Goal: Information Seeking & Learning: Learn about a topic

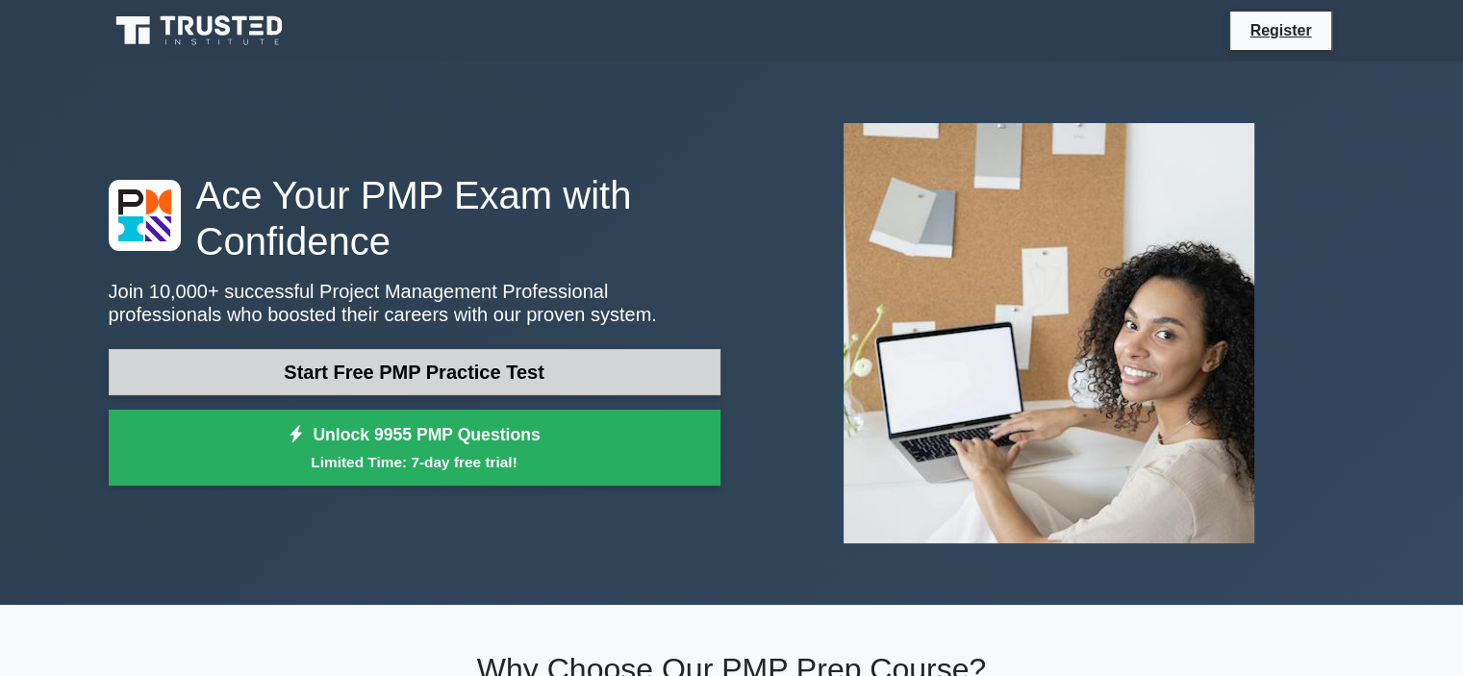
click at [338, 363] on link "Start Free PMP Practice Test" at bounding box center [415, 372] width 612 height 46
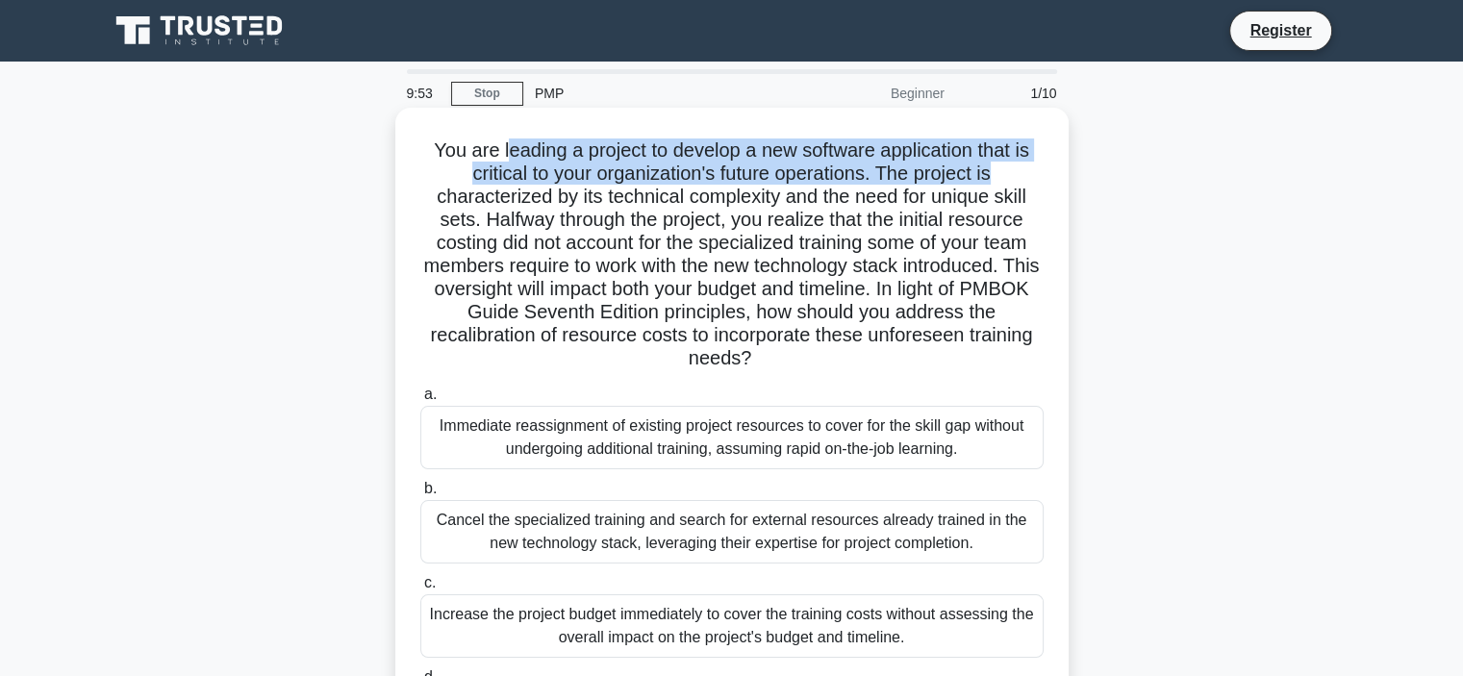
drag, startPoint x: 499, startPoint y: 155, endPoint x: 1038, endPoint y: 164, distance: 538.6
click at [1038, 164] on h5 "You are leading a project to develop a new software application that is critica…" at bounding box center [731, 254] width 627 height 233
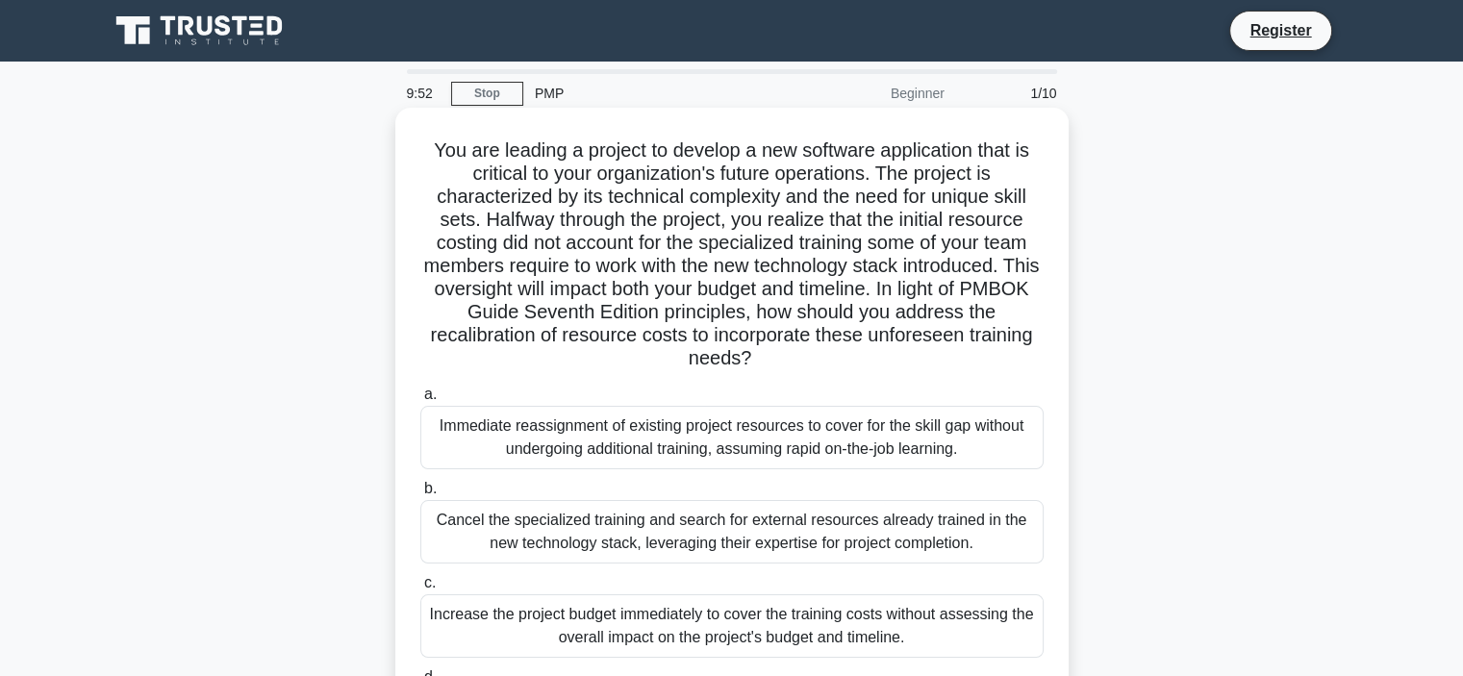
click at [422, 198] on h5 "You are leading a project to develop a new software application that is critica…" at bounding box center [731, 254] width 627 height 233
drag, startPoint x: 889, startPoint y: 268, endPoint x: 1032, endPoint y: 261, distance: 143.5
click at [1032, 261] on h5 "You are leading a project to develop a new software application that is critica…" at bounding box center [731, 254] width 627 height 233
click at [516, 303] on h5 "You are leading a project to develop a new software application that is critica…" at bounding box center [731, 254] width 627 height 233
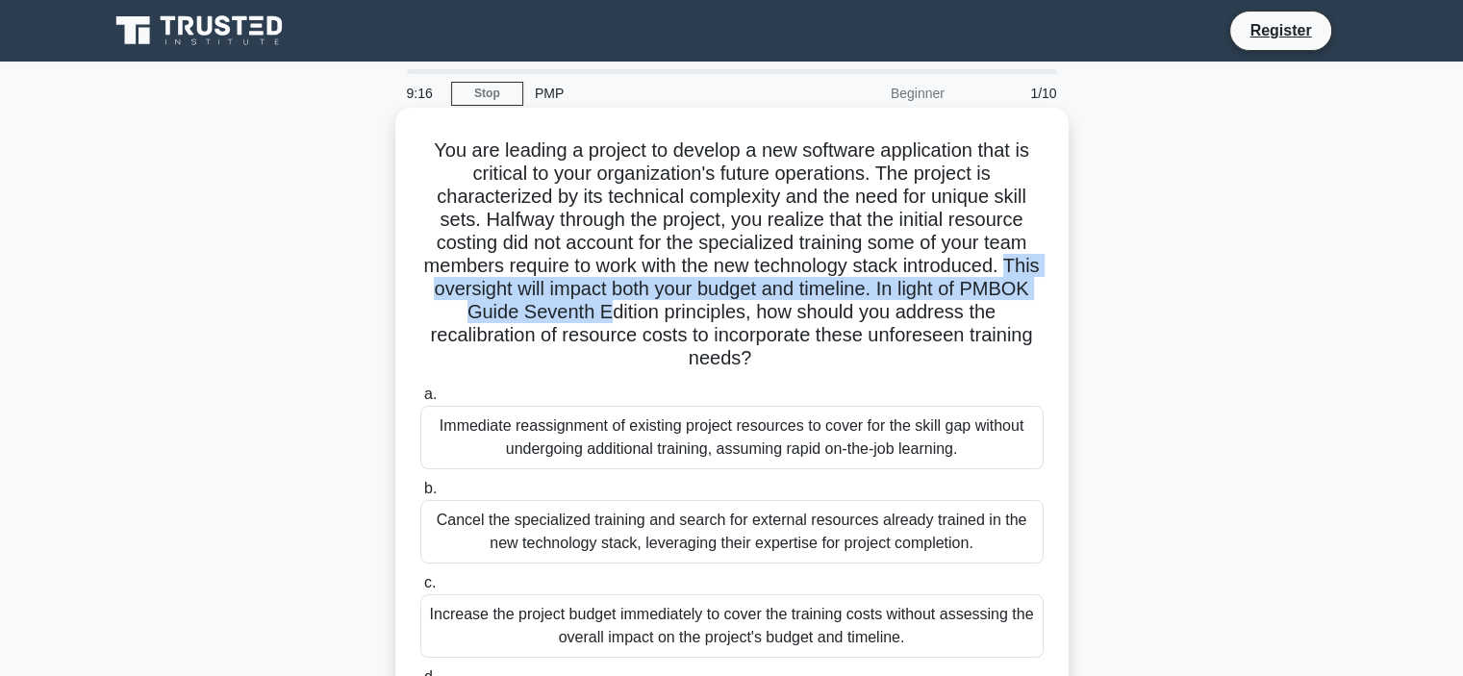
drag, startPoint x: 435, startPoint y: 291, endPoint x: 643, endPoint y: 302, distance: 208.9
click at [643, 302] on h5 "You are leading a project to develop a new software application that is critica…" at bounding box center [731, 254] width 627 height 233
click at [511, 302] on h5 "You are leading a project to develop a new software application that is critica…" at bounding box center [731, 254] width 627 height 233
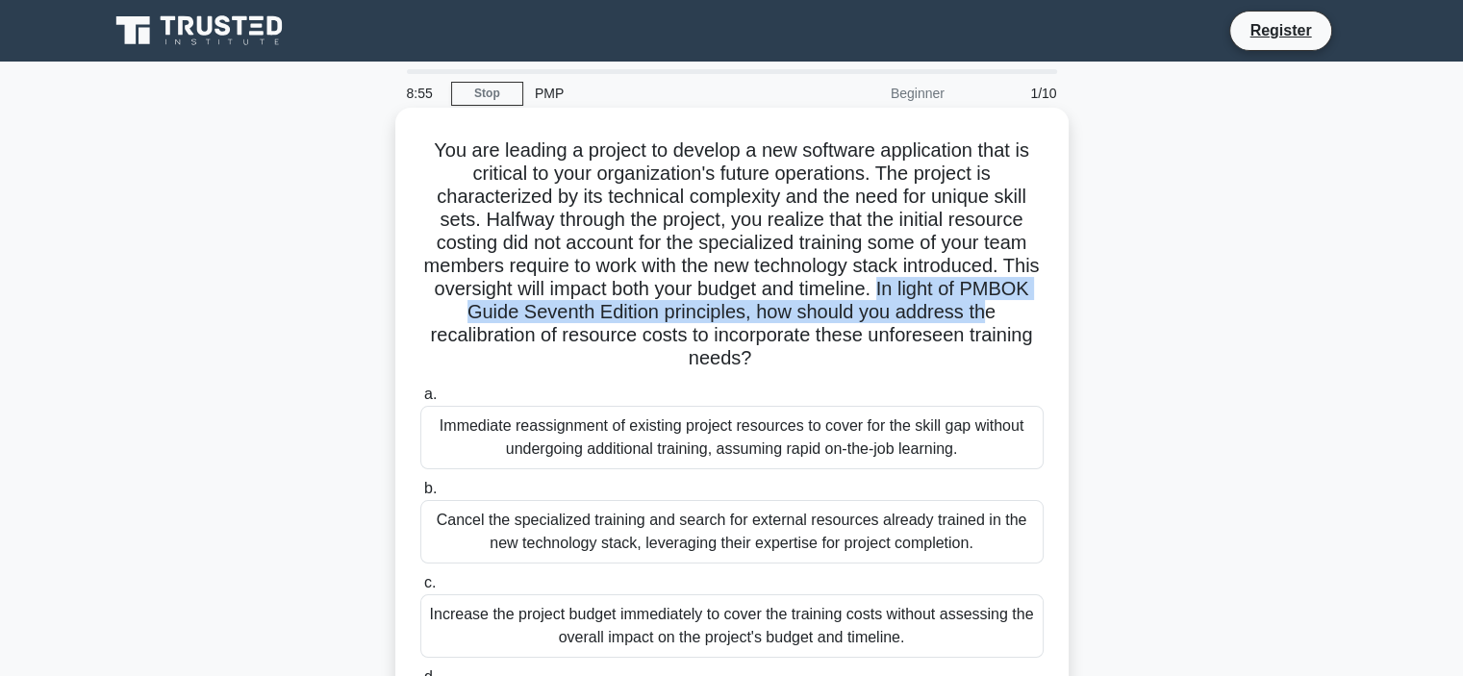
drag, startPoint x: 939, startPoint y: 296, endPoint x: 1028, endPoint y: 307, distance: 90.1
click at [1028, 307] on h5 "You are leading a project to develop a new software application that is critica…" at bounding box center [731, 254] width 627 height 233
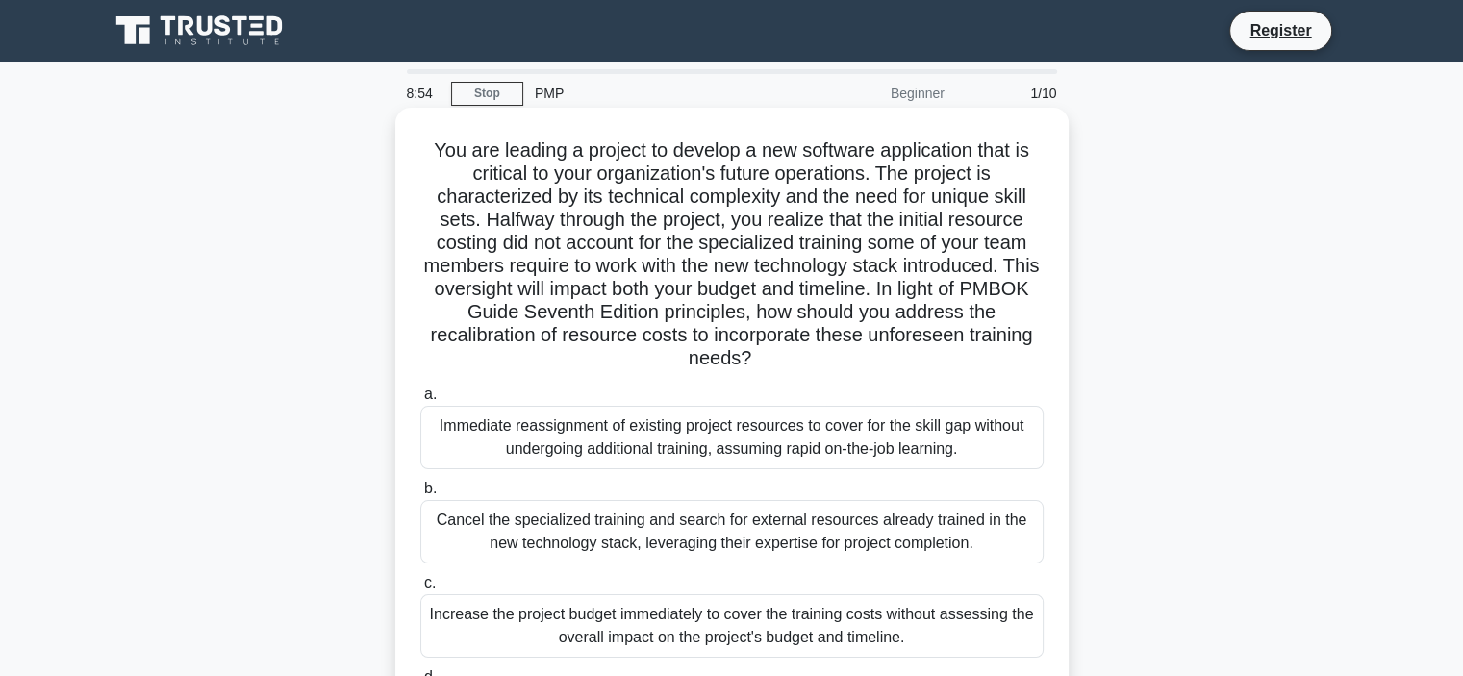
click at [724, 327] on h5 "You are leading a project to develop a new software application that is critica…" at bounding box center [731, 254] width 627 height 233
drag, startPoint x: 792, startPoint y: 307, endPoint x: 777, endPoint y: 354, distance: 49.6
click at [777, 354] on h5 "You are leading a project to develop a new software application that is critica…" at bounding box center [731, 254] width 627 height 233
click at [862, 357] on h5 "You are leading a project to develop a new software application that is critica…" at bounding box center [731, 254] width 627 height 233
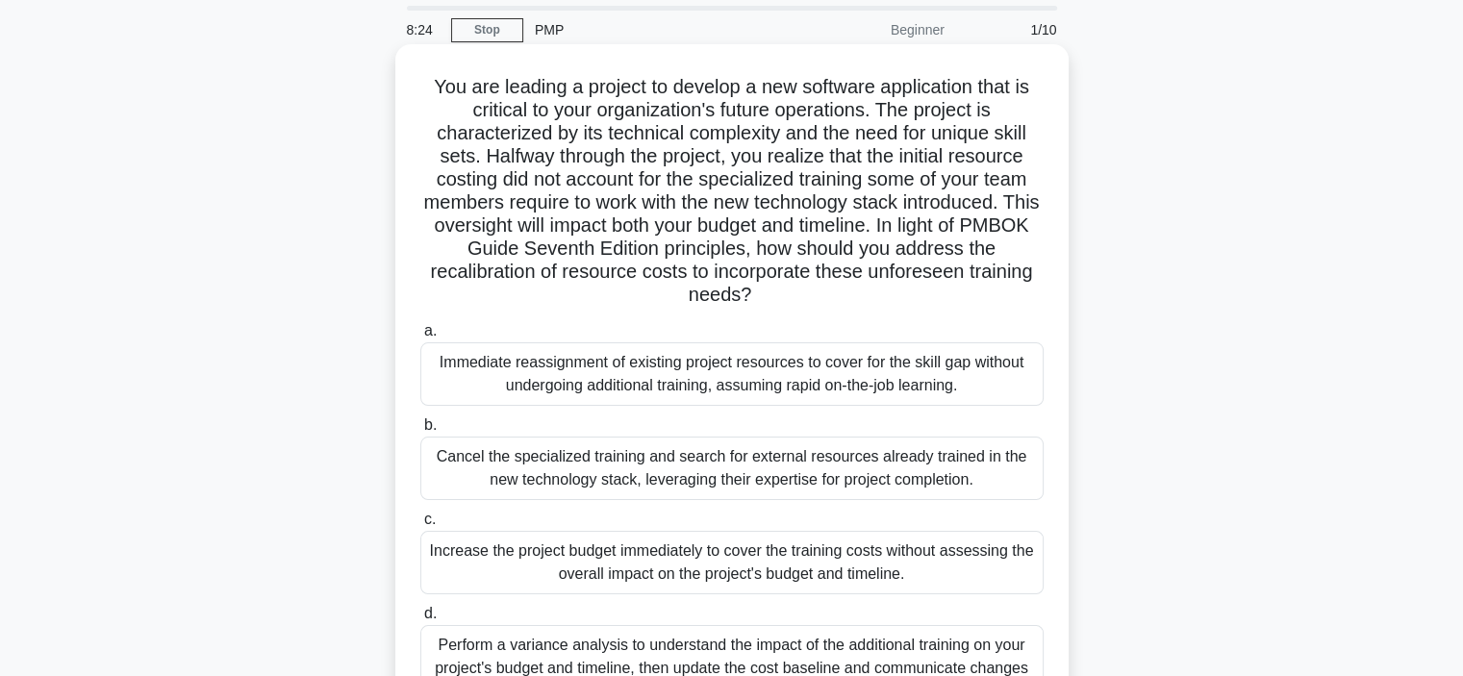
scroll to position [96, 0]
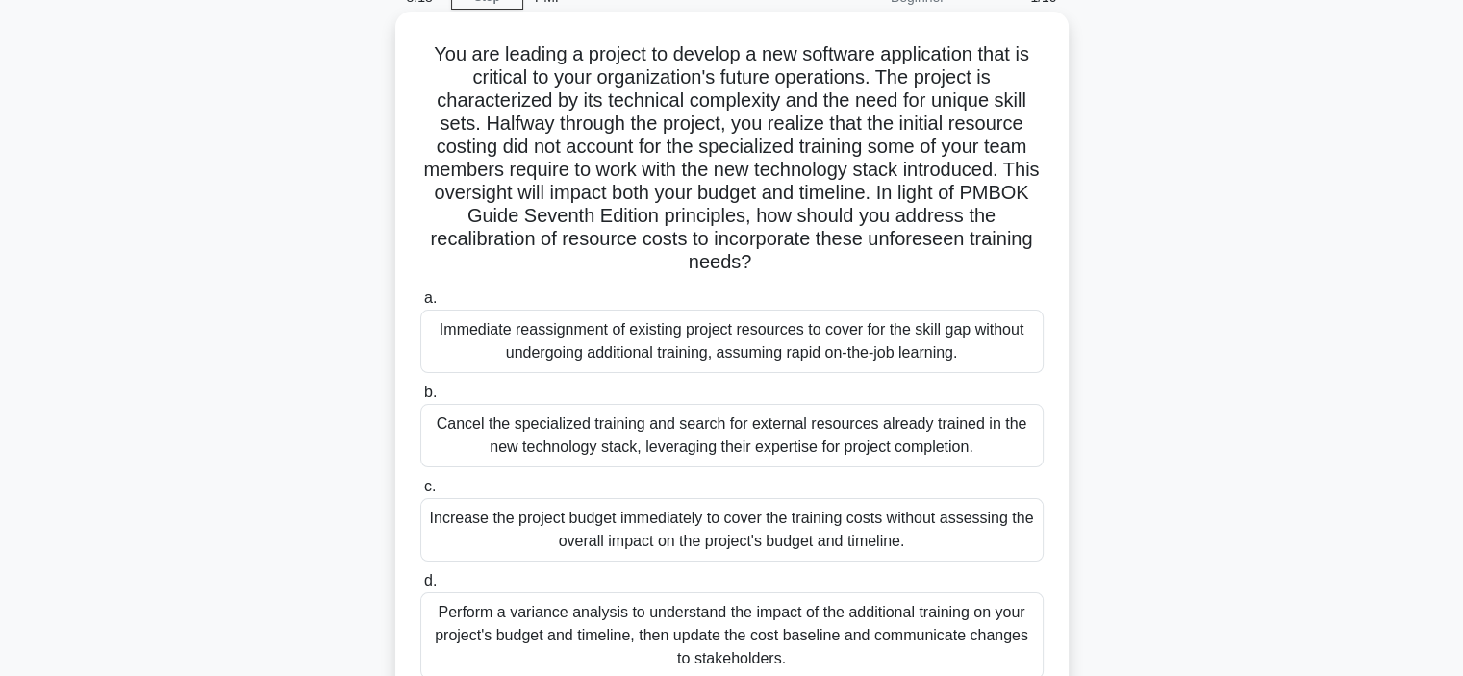
click at [515, 347] on div "Immediate reassignment of existing project resources to cover for the skill gap…" at bounding box center [731, 341] width 623 height 63
click at [420, 305] on input "a. Immediate reassignment of existing project resources to cover for the skill …" at bounding box center [420, 298] width 0 height 13
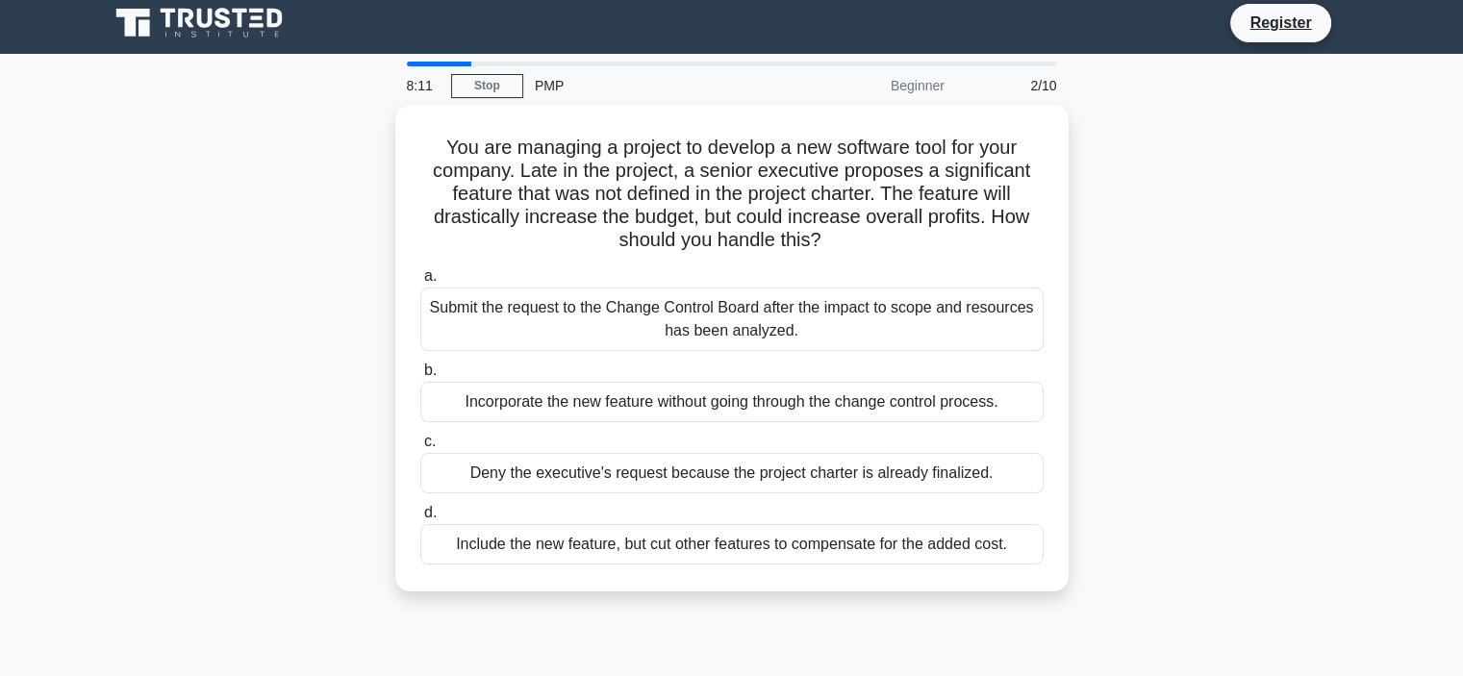
scroll to position [0, 0]
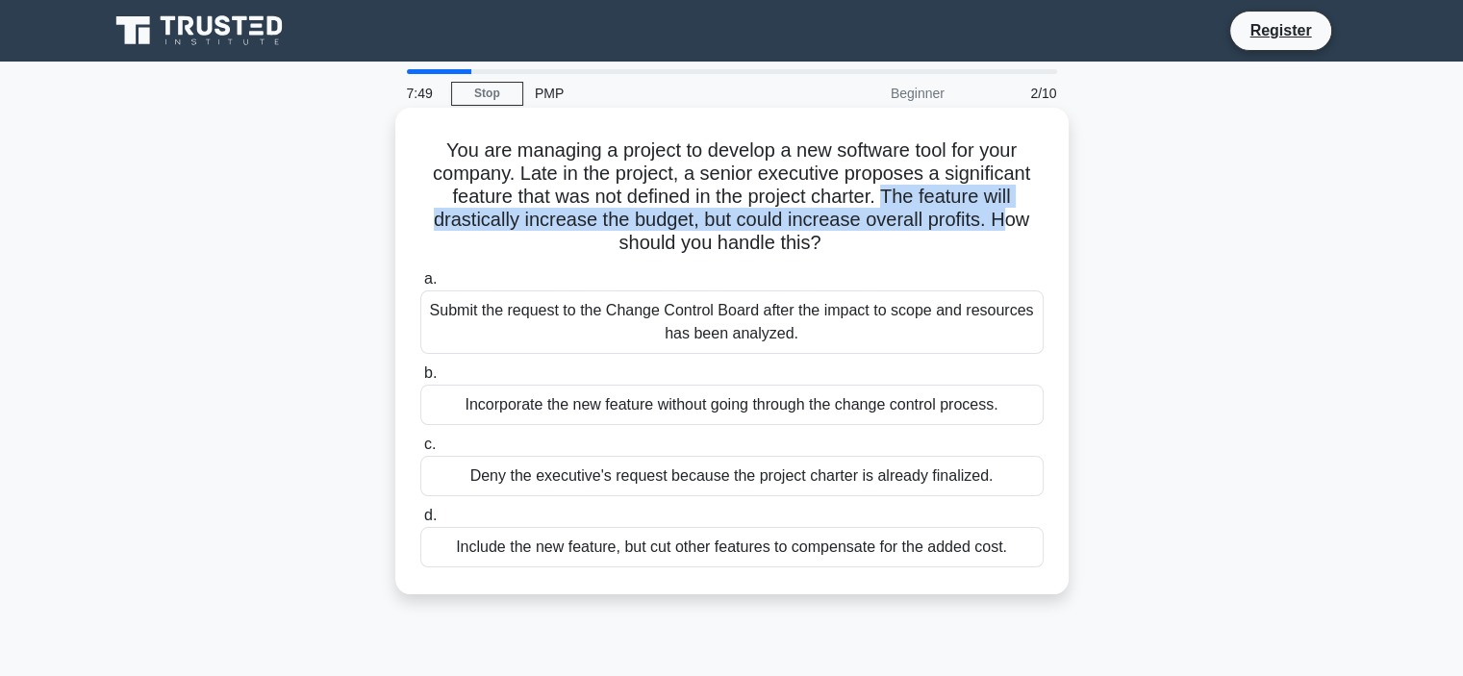
drag, startPoint x: 888, startPoint y: 197, endPoint x: 1008, endPoint y: 215, distance: 121.6
click at [1008, 215] on h5 "You are managing a project to develop a new software tool for your company. Lat…" at bounding box center [731, 196] width 627 height 117
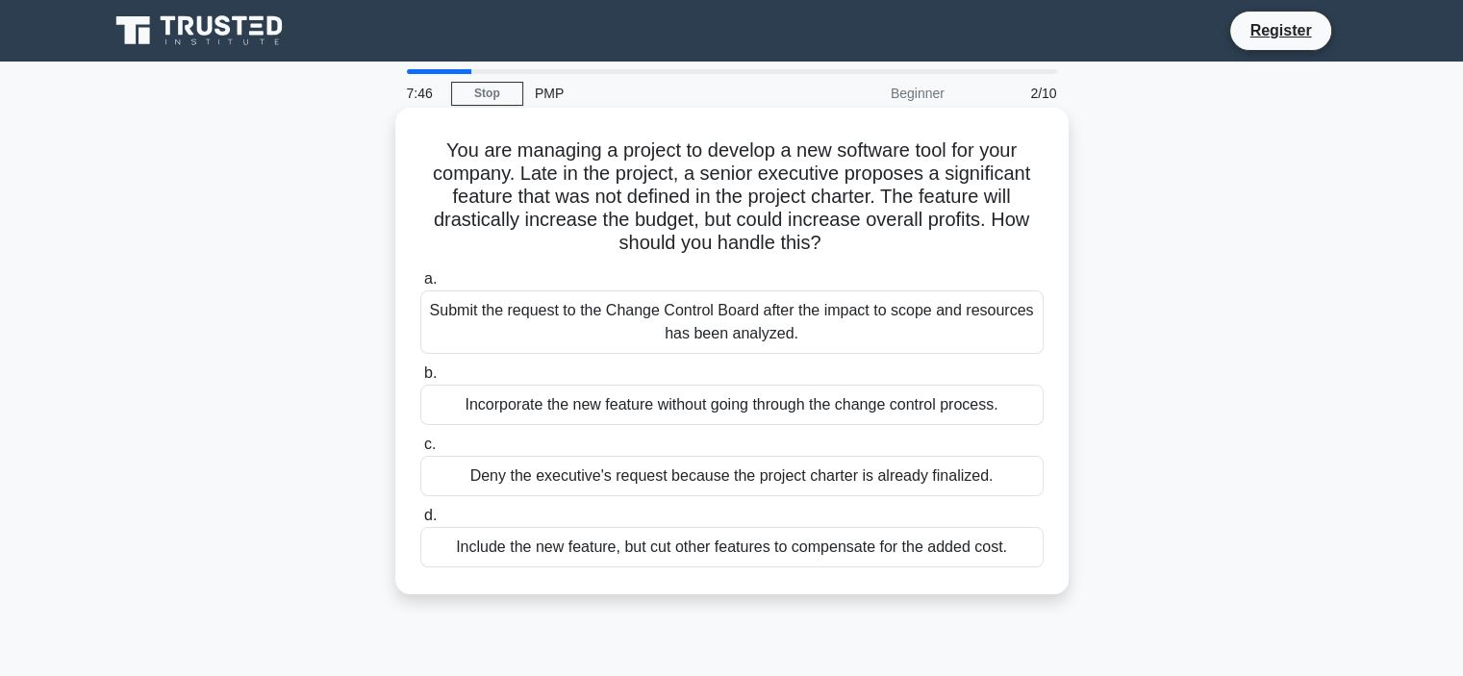
click at [812, 255] on h5 "You are managing a project to develop a new software tool for your company. Lat…" at bounding box center [731, 196] width 627 height 117
click at [600, 319] on div "Submit the request to the Change Control Board after the impact to scope and re…" at bounding box center [731, 321] width 623 height 63
click at [420, 286] on input "a. Submit the request to the Change Control Board after the impact to scope and…" at bounding box center [420, 279] width 0 height 13
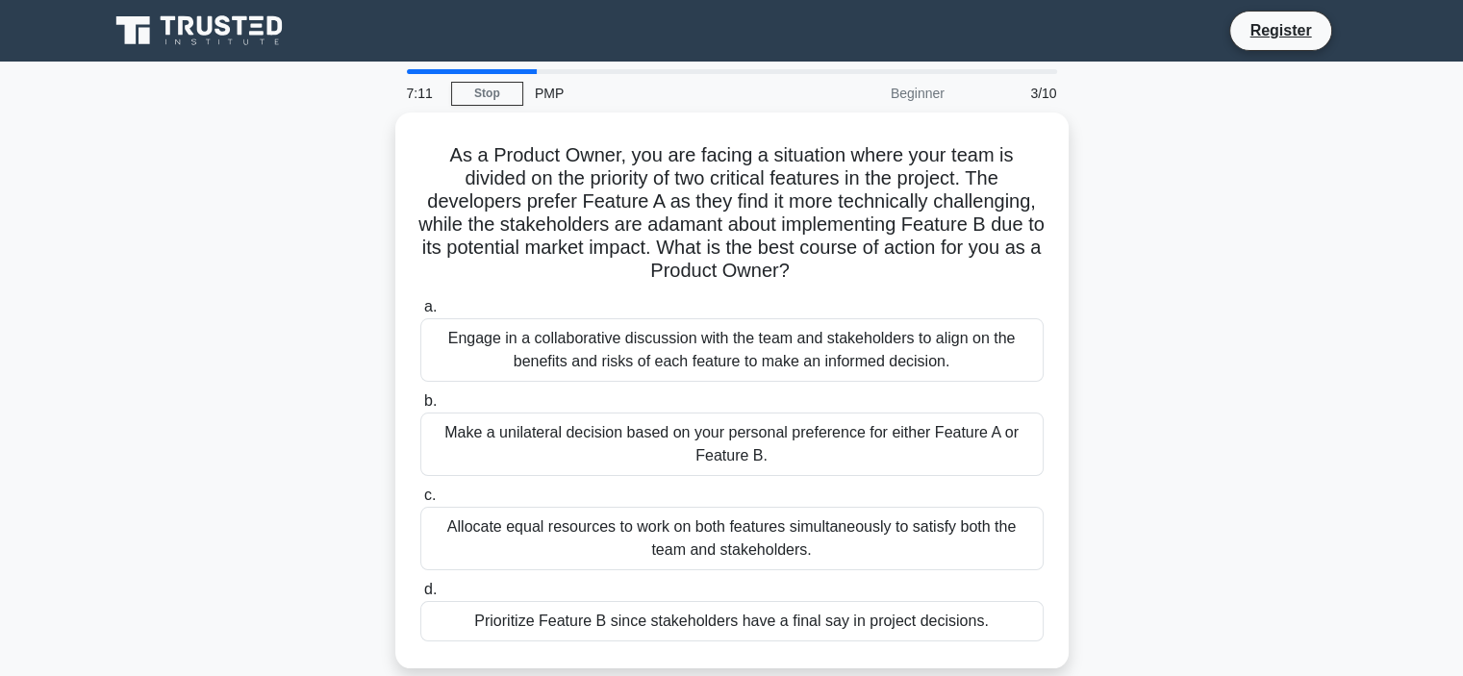
click at [146, 322] on div "As a Product Owner, you are facing a situation where your team is divided on th…" at bounding box center [731, 402] width 1269 height 579
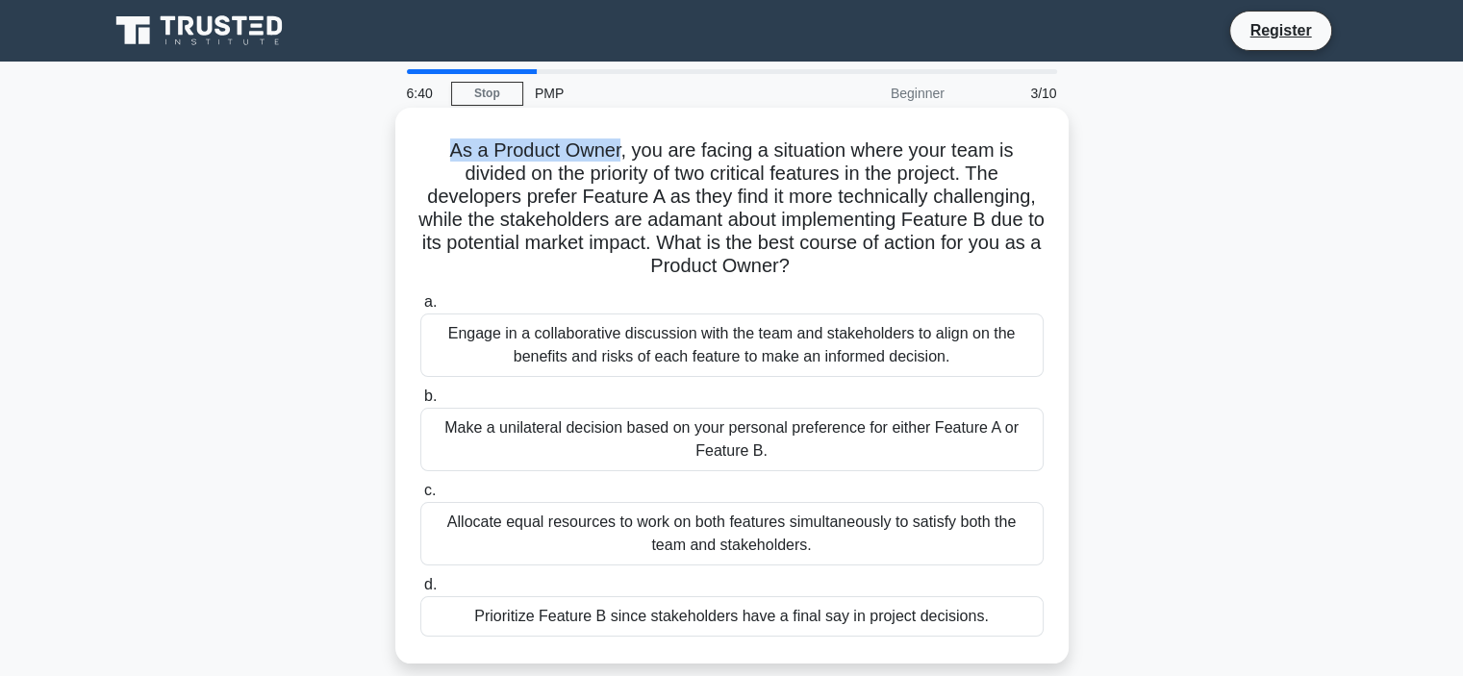
drag, startPoint x: 443, startPoint y: 153, endPoint x: 615, endPoint y: 154, distance: 172.1
click at [615, 154] on h5 "As a Product Owner, you are facing a situation where your team is divided on th…" at bounding box center [731, 208] width 627 height 140
click at [619, 196] on h5 "As a Product Owner, you are facing a situation where your team is divided on th…" at bounding box center [731, 208] width 627 height 140
drag, startPoint x: 627, startPoint y: 154, endPoint x: 893, endPoint y: 154, distance: 266.4
click at [844, 154] on h5 "As a Product Owner, you are facing a situation where your team is divided on th…" at bounding box center [731, 208] width 627 height 140
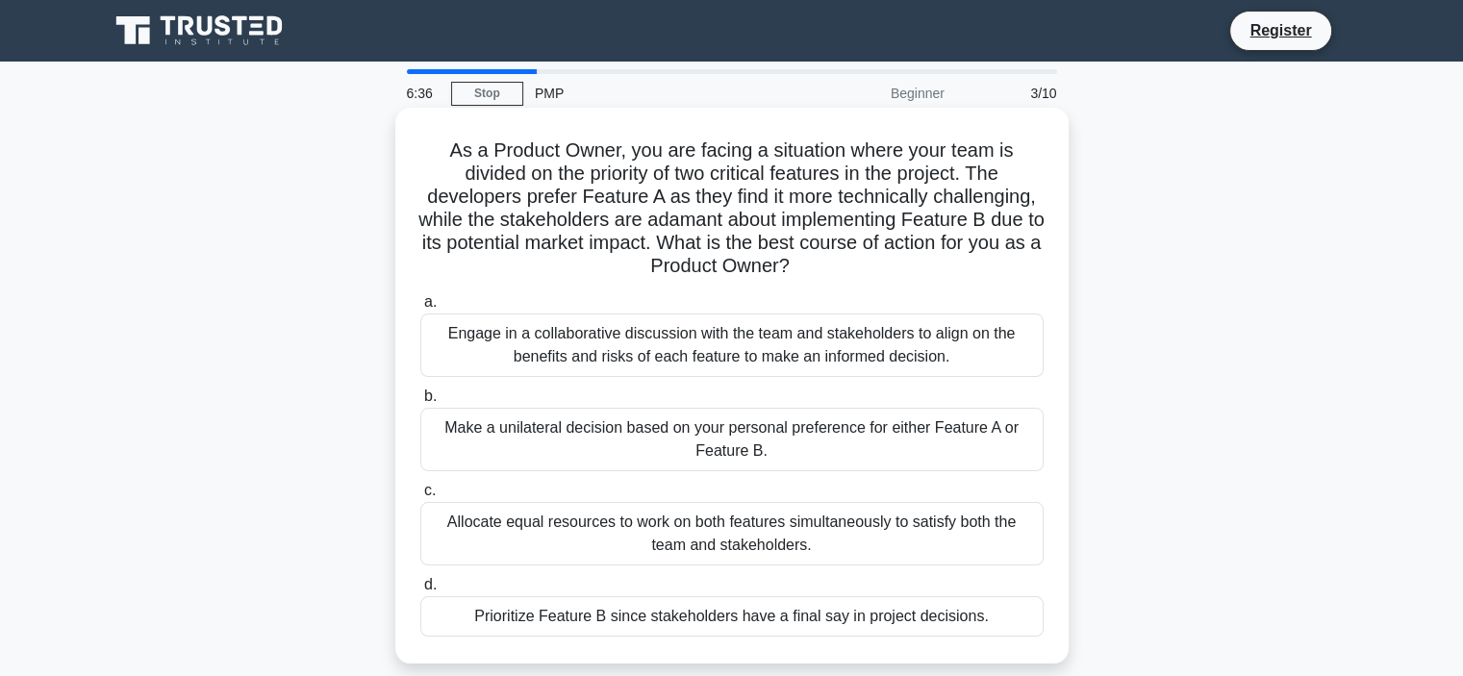
click at [762, 233] on h5 "As a Product Owner, you are facing a situation where your team is divided on th…" at bounding box center [731, 208] width 627 height 140
click at [1011, 150] on h5 "As a Product Owner, you are facing a situation where your team is divided on th…" at bounding box center [731, 208] width 627 height 140
click at [813, 277] on icon ".spinner_0XTQ{transform-origin:center;animation:spinner_y6GP .75s linear infini…" at bounding box center [800, 267] width 23 height 23
click at [627, 271] on h5 "As a Product Owner, you are facing a situation where your team is divided on th…" at bounding box center [731, 208] width 627 height 140
click at [452, 215] on h5 "As a Product Owner, you are facing a situation where your team is divided on th…" at bounding box center [731, 208] width 627 height 140
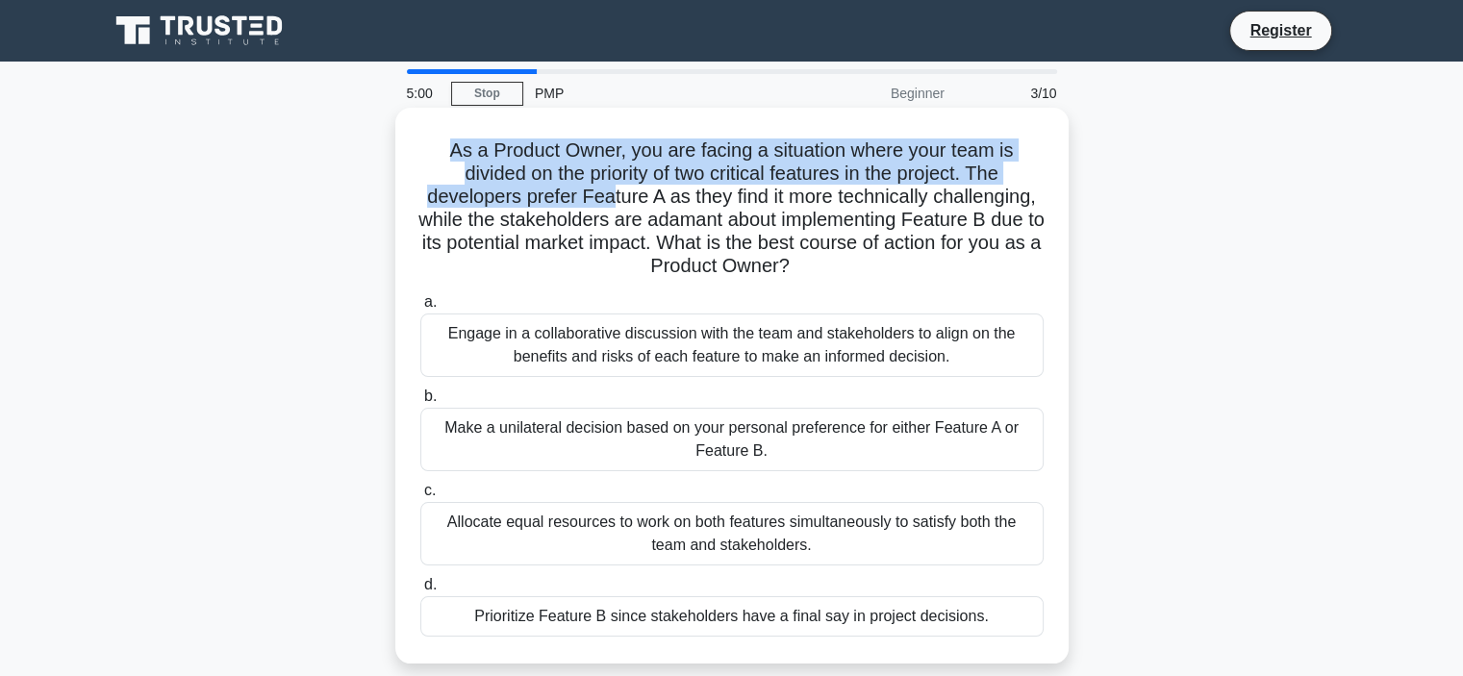
drag, startPoint x: 448, startPoint y: 148, endPoint x: 602, endPoint y: 203, distance: 163.3
click at [602, 203] on h5 "As a Product Owner, you are facing a situation where your team is divided on th…" at bounding box center [731, 208] width 627 height 140
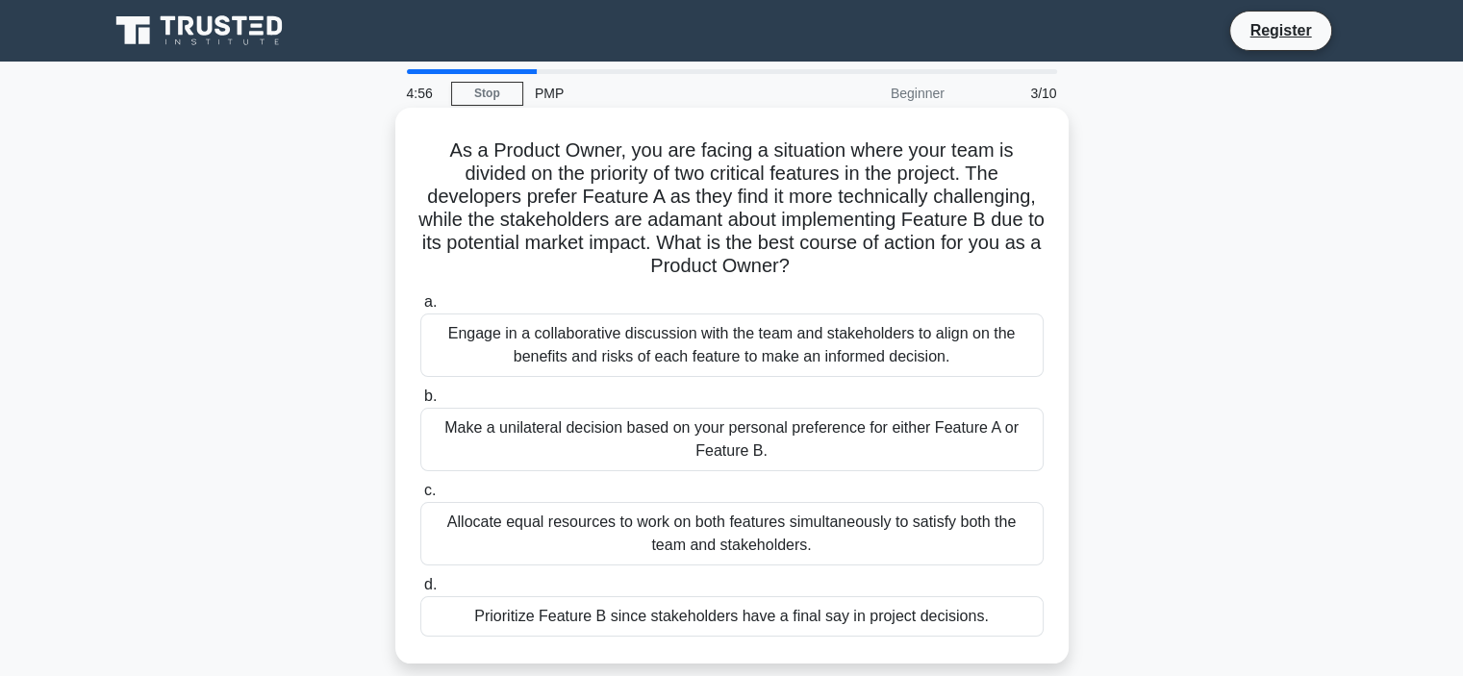
click at [663, 194] on h5 "As a Product Owner, you are facing a situation where your team is divided on th…" at bounding box center [731, 208] width 627 height 140
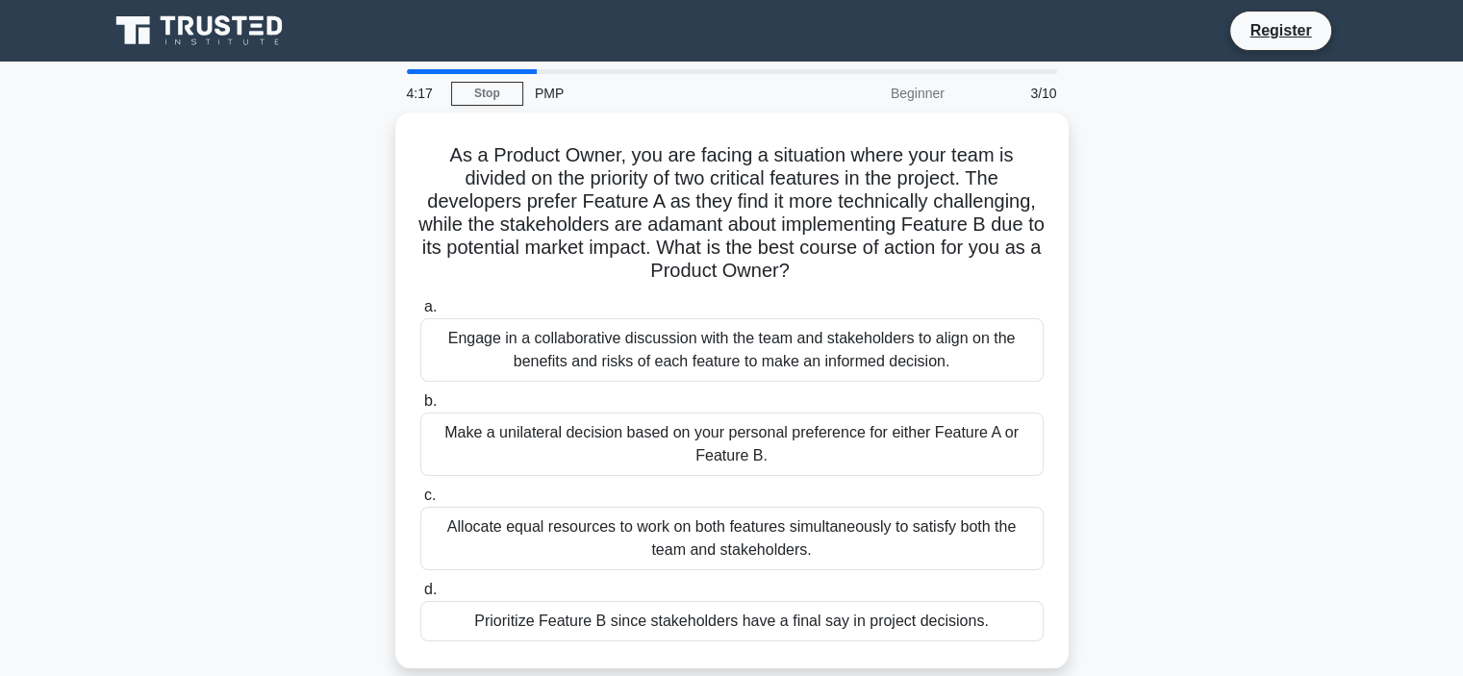
click at [215, 475] on div "As a Product Owner, you are facing a situation where your team is divided on th…" at bounding box center [731, 402] width 1269 height 579
click at [358, 500] on div "As a Product Owner, you are facing a situation where your team is divided on th…" at bounding box center [731, 402] width 1269 height 579
click at [350, 506] on div "As a Product Owner, you are facing a situation where your team is divided on th…" at bounding box center [731, 402] width 1269 height 579
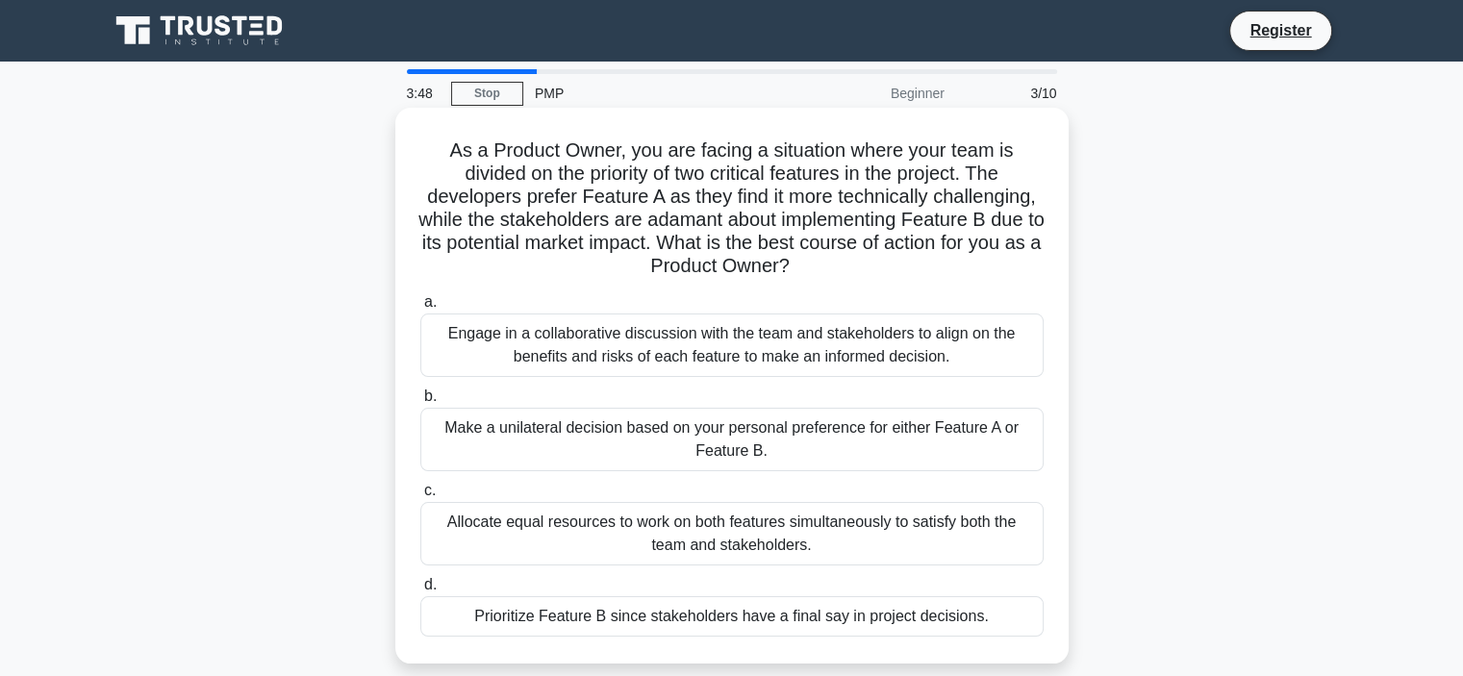
click at [664, 335] on div "Engage in a collaborative discussion with the team and stakeholders to align on…" at bounding box center [731, 344] width 623 height 63
click at [420, 309] on input "a. Engage in a collaborative discussion with the team and stakeholders to align…" at bounding box center [420, 302] width 0 height 13
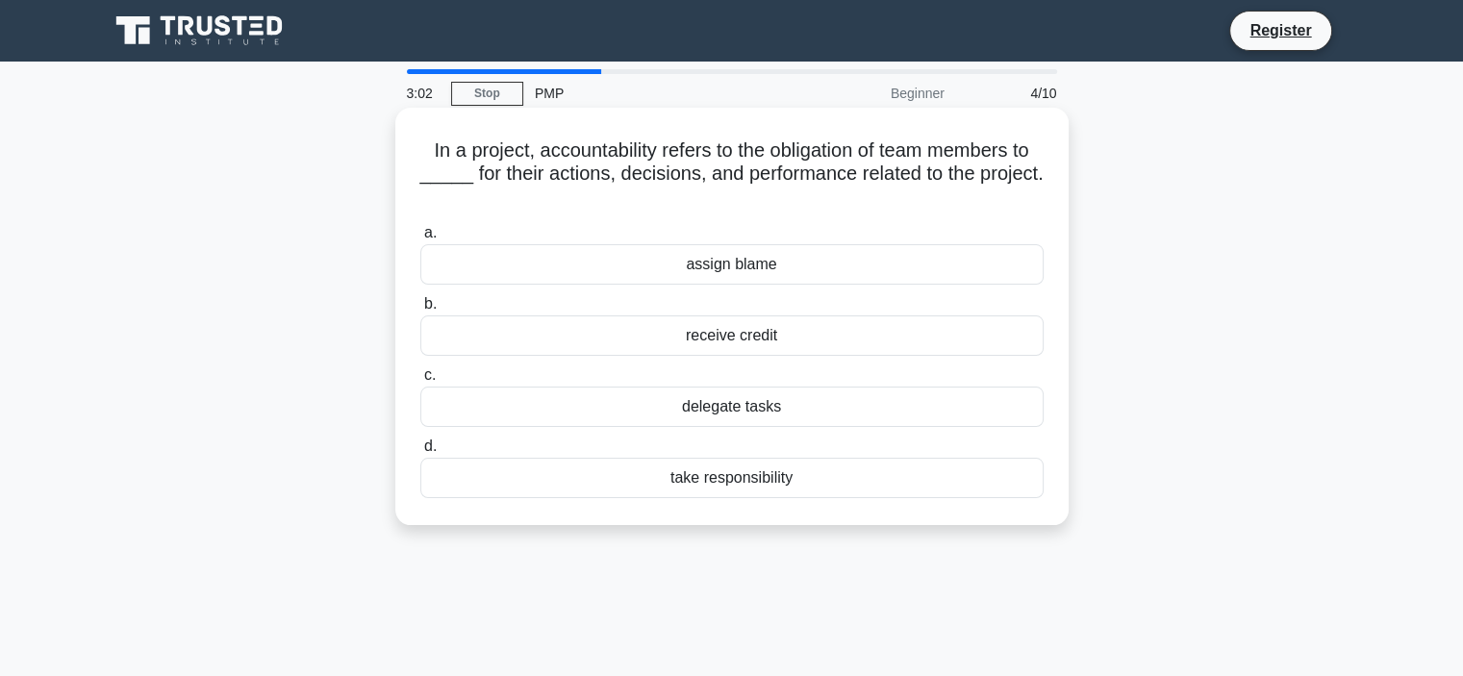
click at [711, 478] on div "take responsibility" at bounding box center [731, 478] width 623 height 40
click at [420, 453] on input "d. take responsibility" at bounding box center [420, 446] width 0 height 13
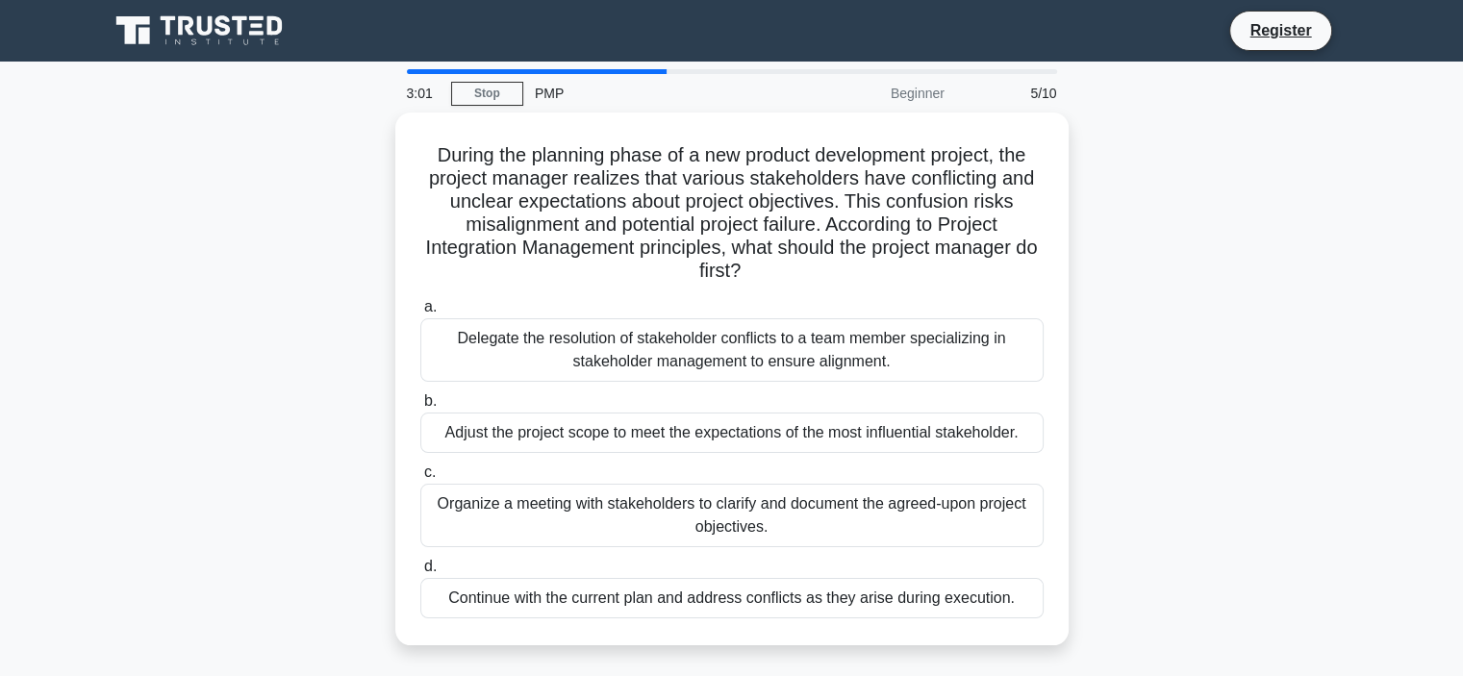
click at [303, 326] on div "During the planning phase of a new product development project, the project man…" at bounding box center [731, 391] width 1269 height 556
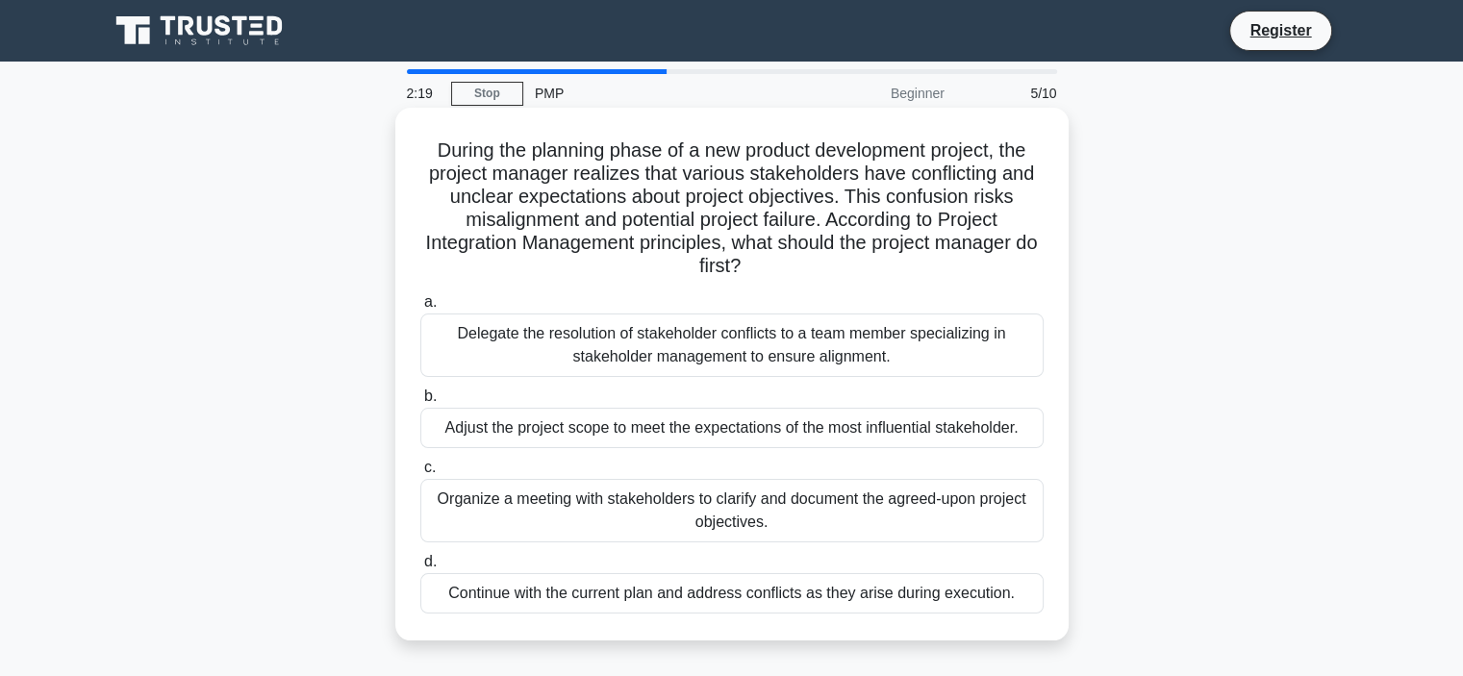
click at [1027, 149] on h5 "During the planning phase of a new product development project, the project man…" at bounding box center [731, 208] width 627 height 140
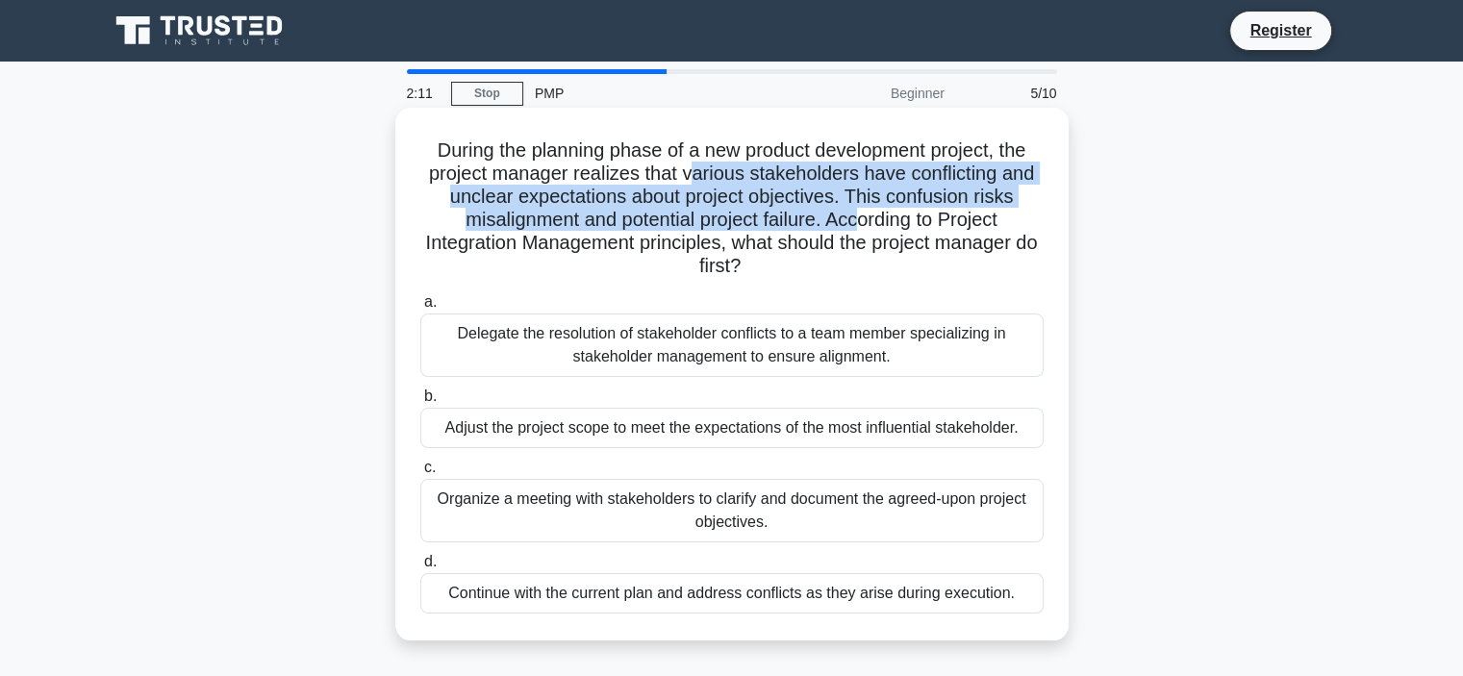
drag, startPoint x: 689, startPoint y: 173, endPoint x: 859, endPoint y: 211, distance: 173.3
click at [859, 211] on h5 "During the planning phase of a new product development project, the project man…" at bounding box center [731, 208] width 627 height 140
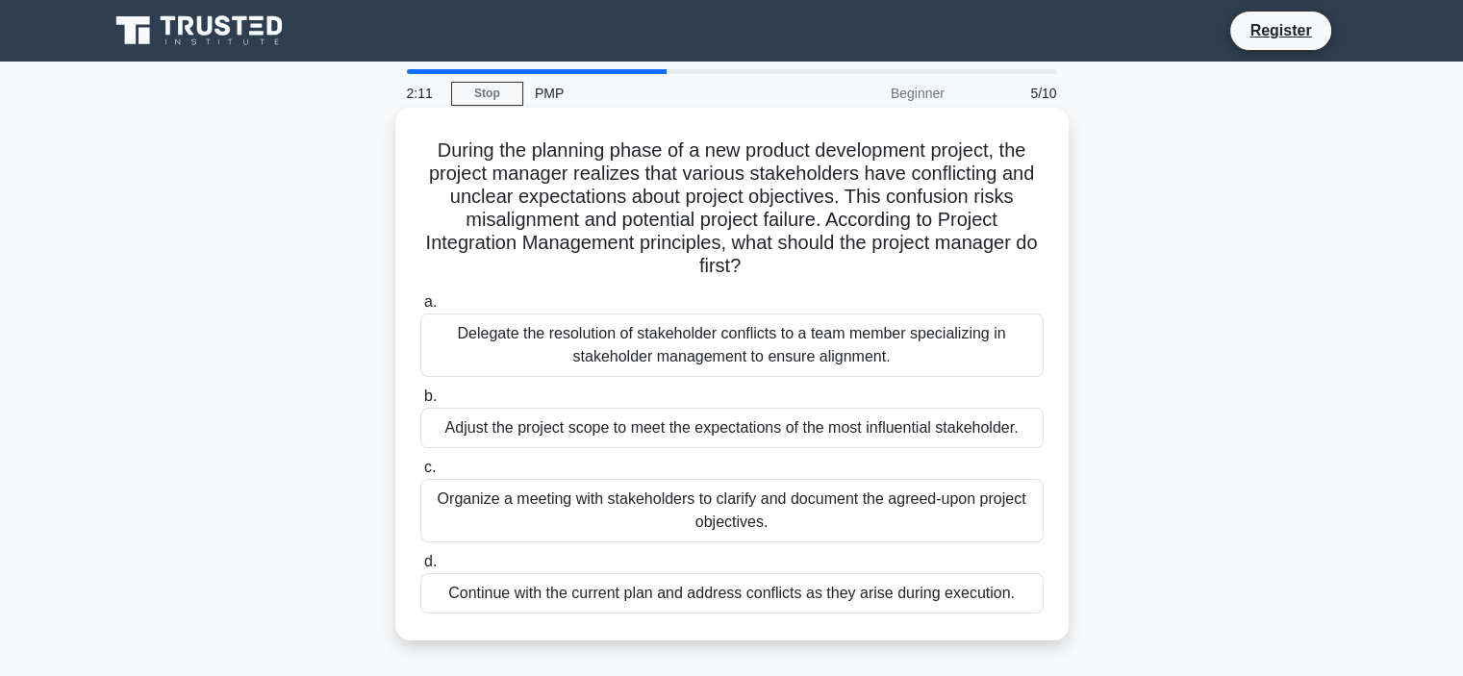
click at [744, 268] on h5 "During the planning phase of a new product development project, the project man…" at bounding box center [731, 208] width 627 height 140
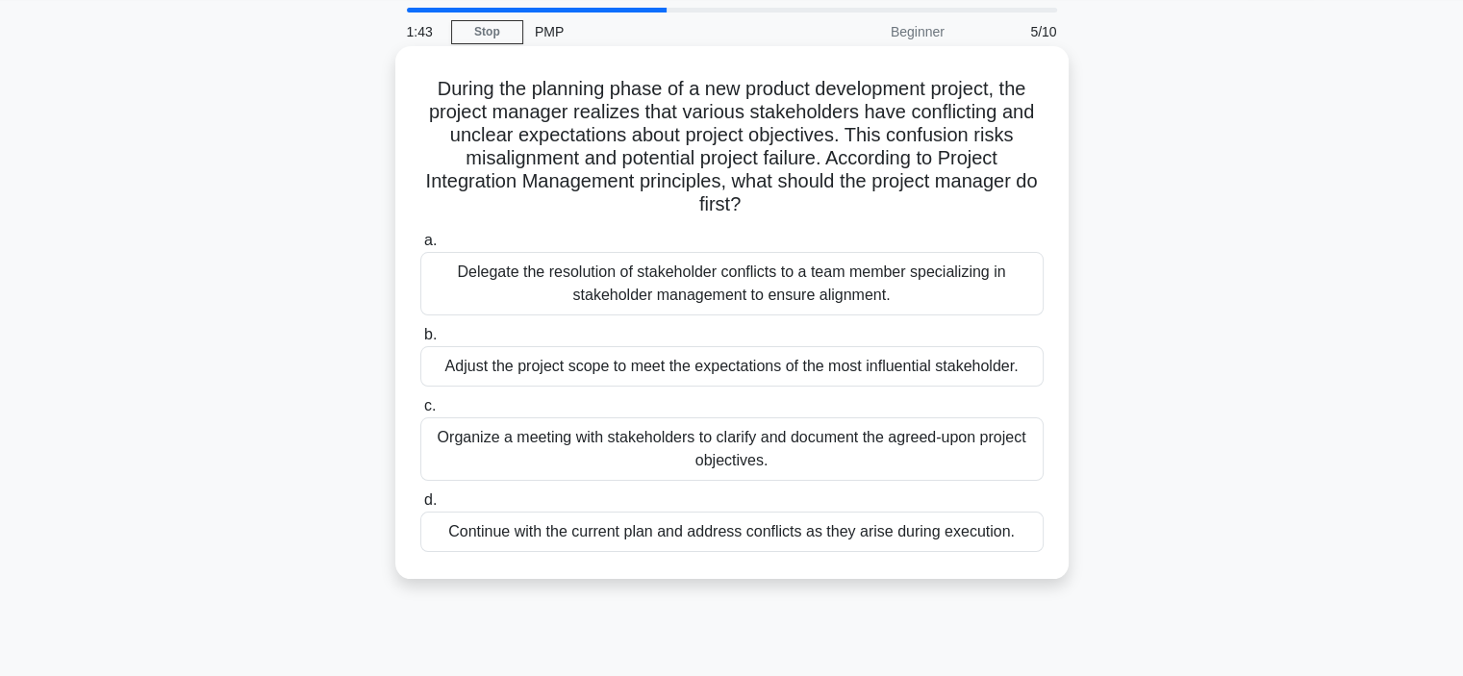
scroll to position [96, 0]
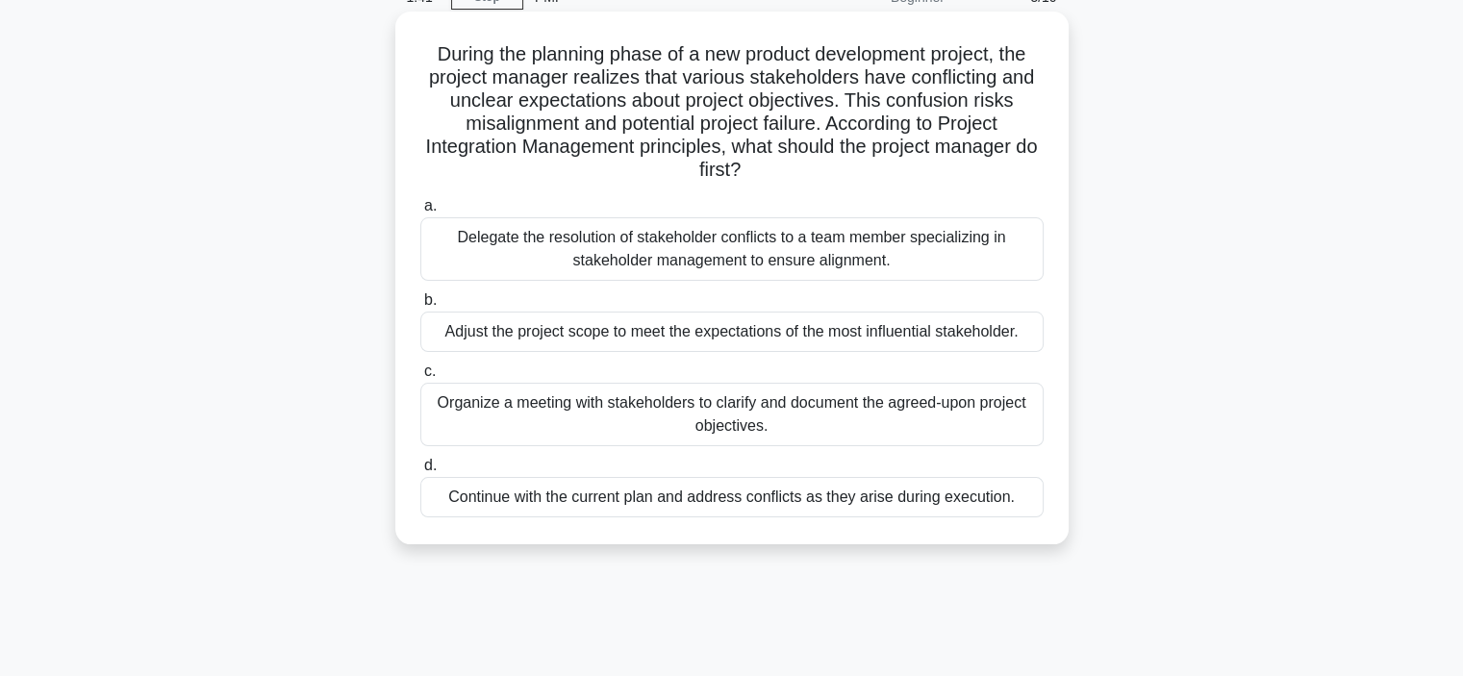
click at [647, 399] on div "Organize a meeting with stakeholders to clarify and document the agreed-upon pr…" at bounding box center [731, 414] width 623 height 63
click at [420, 378] on input "c. Organize a meeting with stakeholders to clarify and document the agreed-upon…" at bounding box center [420, 371] width 0 height 13
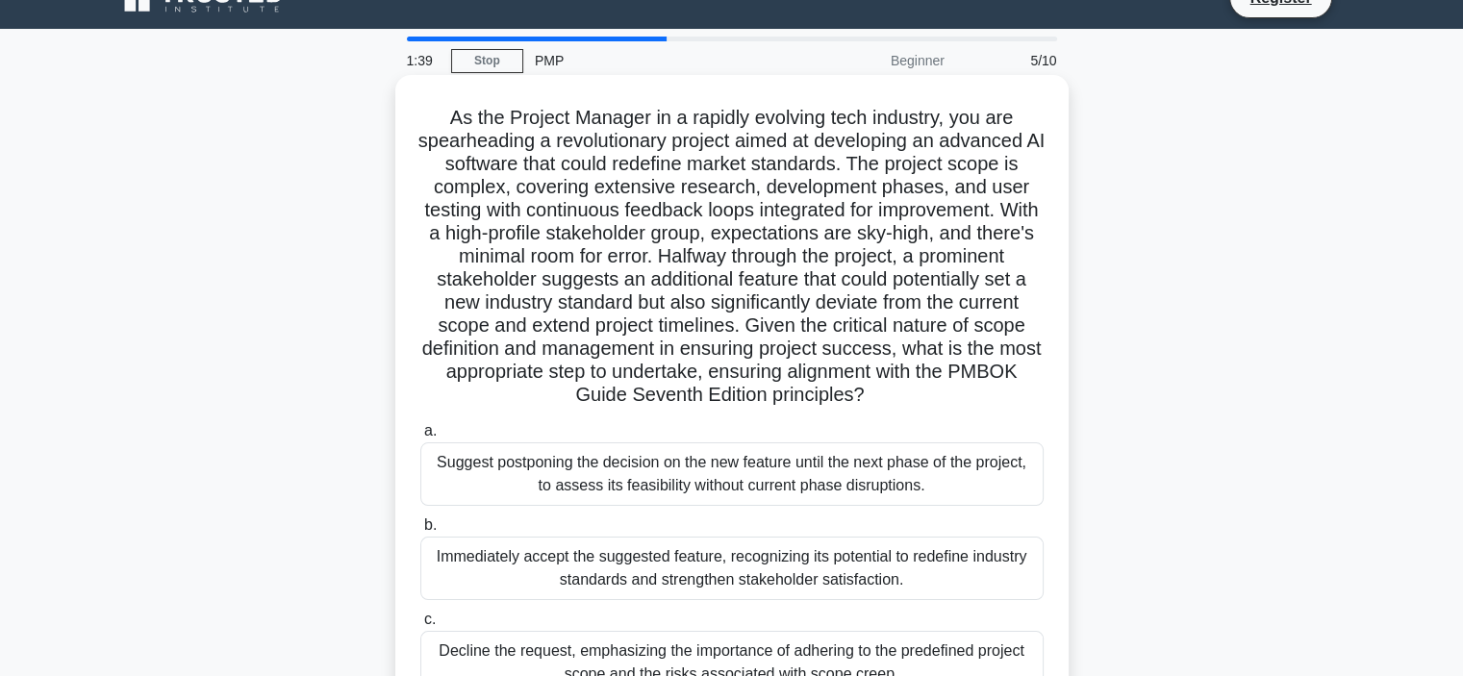
scroll to position [0, 0]
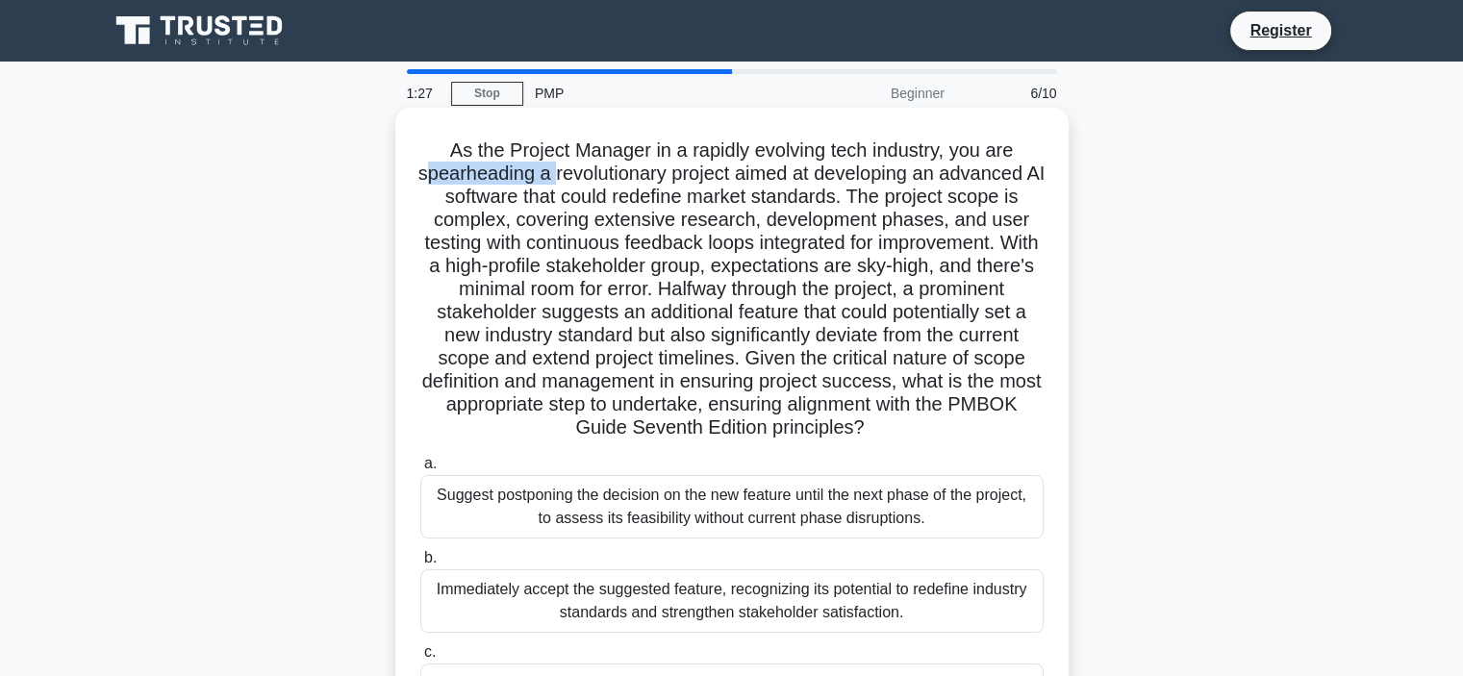
drag, startPoint x: 426, startPoint y: 175, endPoint x: 559, endPoint y: 181, distance: 132.8
click at [559, 181] on h5 "As the Project Manager in a rapidly evolving tech industry, you are spearheadin…" at bounding box center [731, 289] width 627 height 302
click at [539, 246] on h5 "As the Project Manager in a rapidly evolving tech industry, you are spearheadin…" at bounding box center [731, 289] width 627 height 302
click at [470, 174] on h5 "As the Project Manager in a rapidly evolving tech industry, you are spearheadin…" at bounding box center [731, 289] width 627 height 302
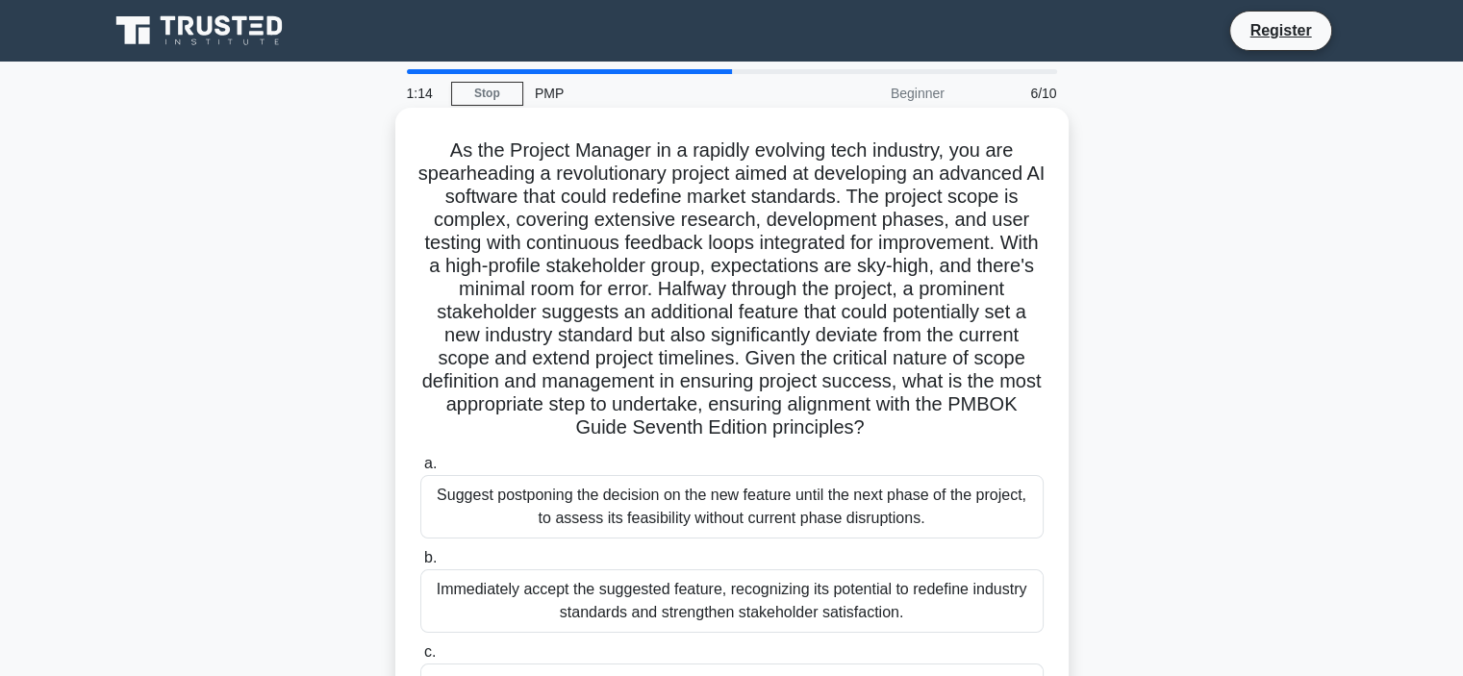
click at [632, 224] on h5 "As the Project Manager in a rapidly evolving tech industry, you are spearheadin…" at bounding box center [731, 289] width 627 height 302
drag, startPoint x: 701, startPoint y: 359, endPoint x: 879, endPoint y: 361, distance: 177.9
click at [879, 361] on h5 "As the Project Manager in a rapidly evolving tech industry, you are spearheadin…" at bounding box center [731, 289] width 627 height 302
click at [862, 406] on h5 "As the Project Manager in a rapidly evolving tech industry, you are spearheadin…" at bounding box center [731, 289] width 627 height 302
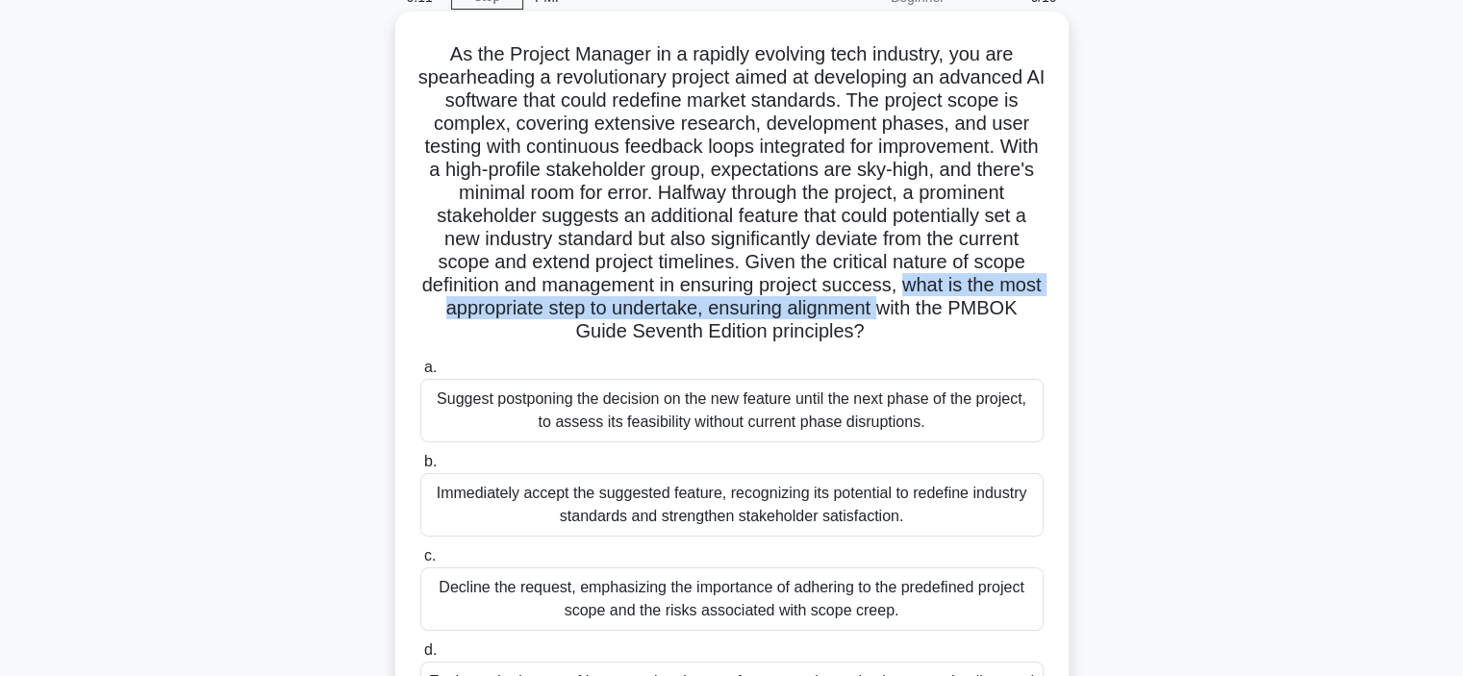
drag, startPoint x: 519, startPoint y: 308, endPoint x: 541, endPoint y: 331, distance: 32.0
click at [541, 331] on h5 "As the Project Manager in a rapidly evolving tech industry, you are spearheadin…" at bounding box center [731, 193] width 627 height 302
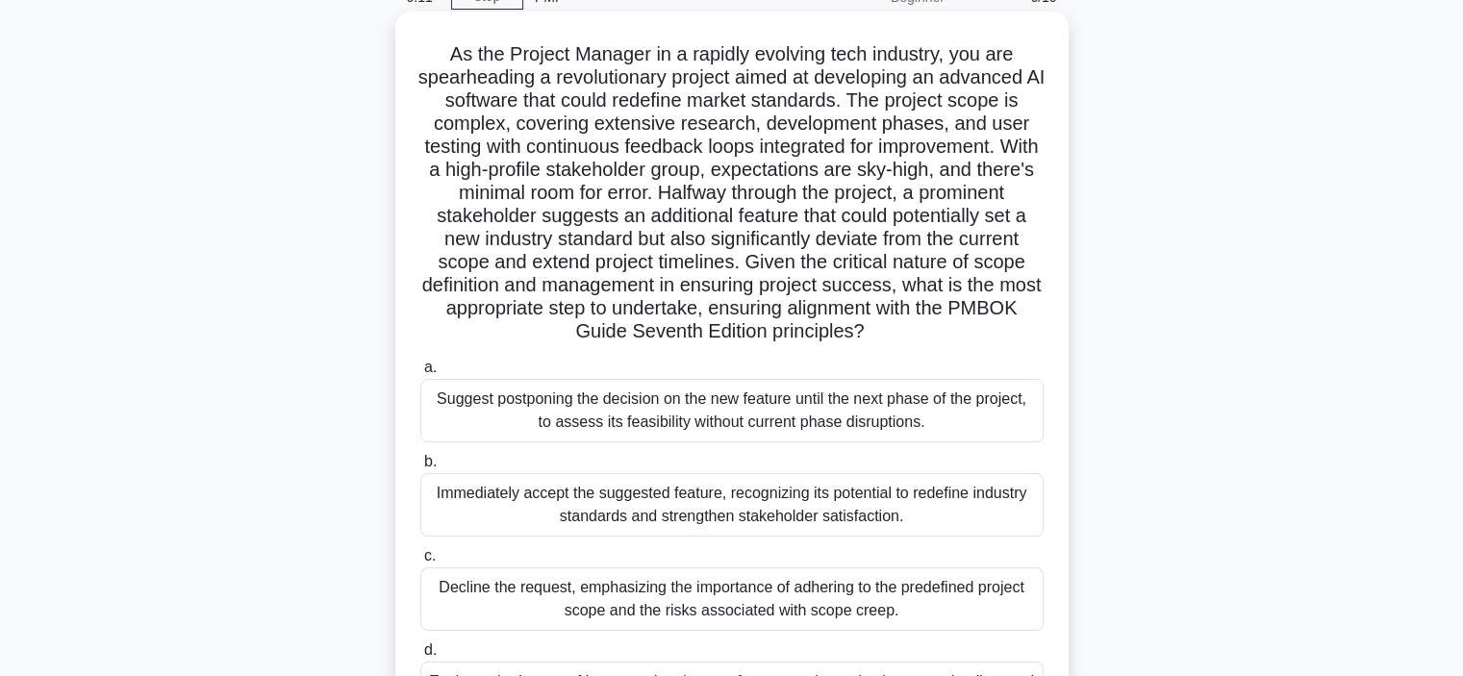
click at [586, 331] on h5 "As the Project Manager in a rapidly evolving tech industry, you are spearheadin…" at bounding box center [731, 193] width 627 height 302
click at [670, 331] on h5 "As the Project Manager in a rapidly evolving tech industry, you are spearheadin…" at bounding box center [731, 193] width 627 height 302
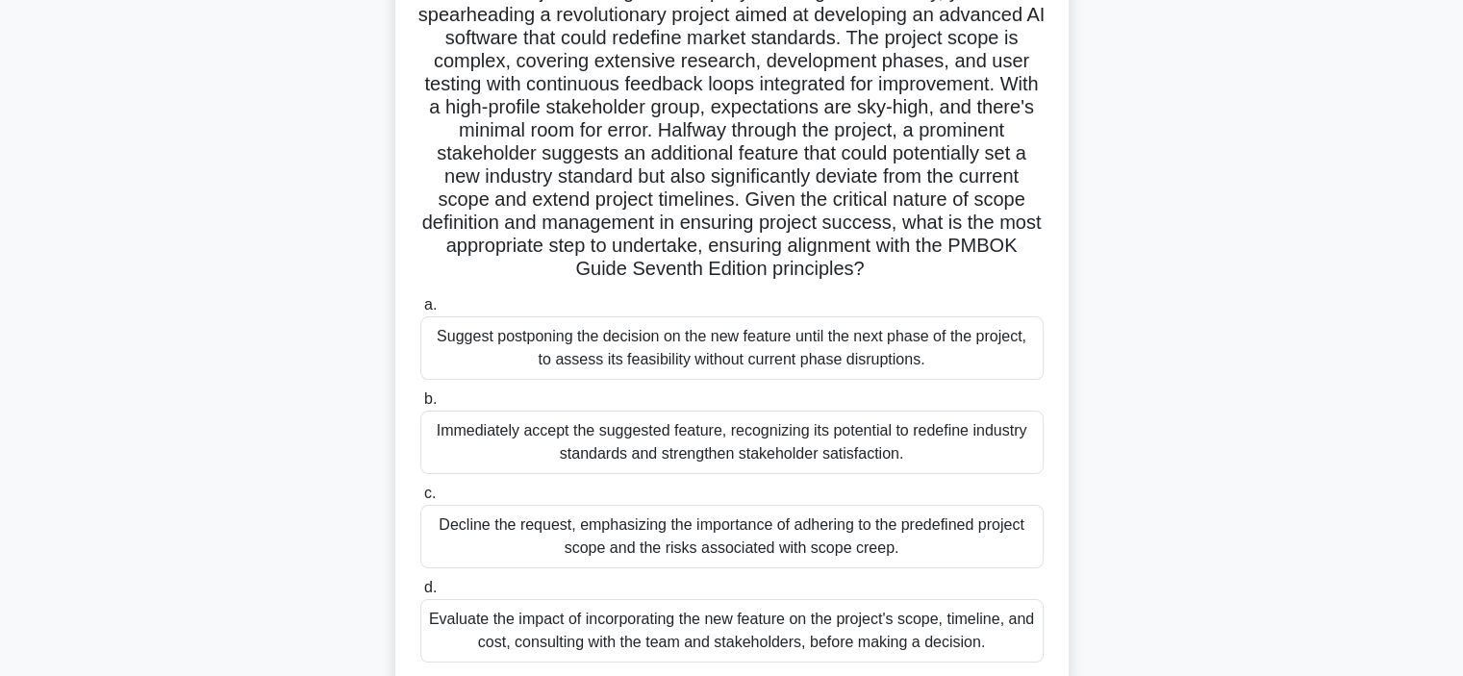
scroll to position [192, 0]
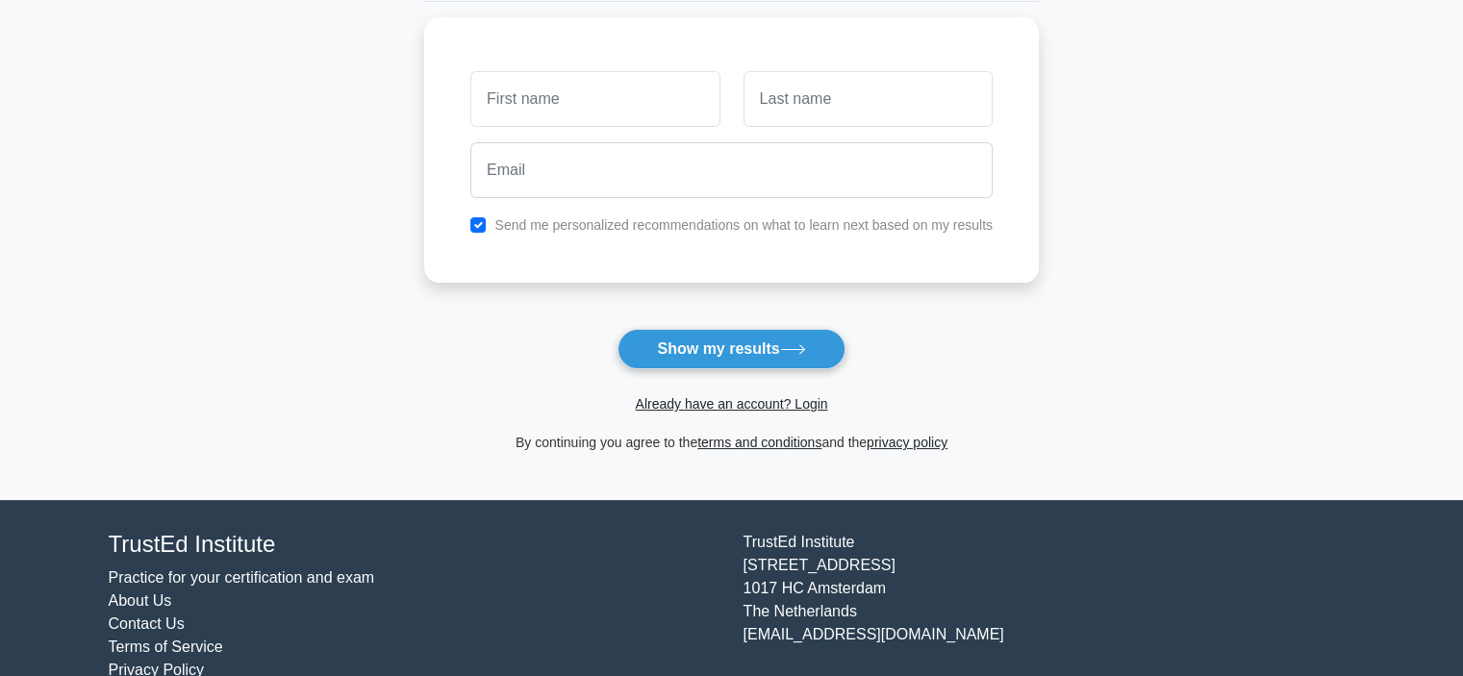
scroll to position [288, 0]
